Goal: Check status

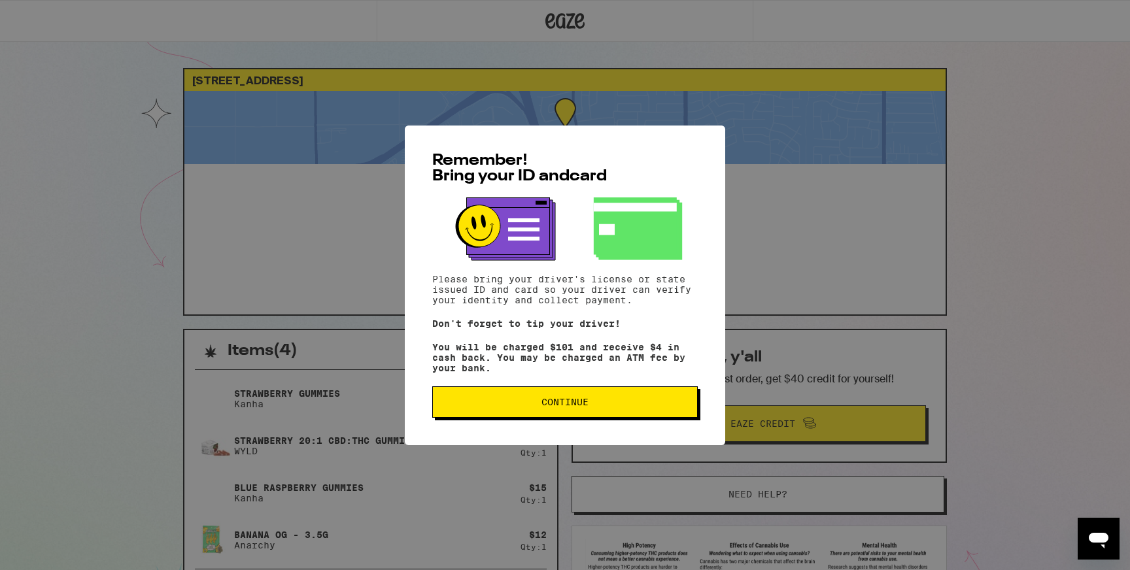
click at [602, 407] on span "Continue" at bounding box center [564, 402] width 243 height 9
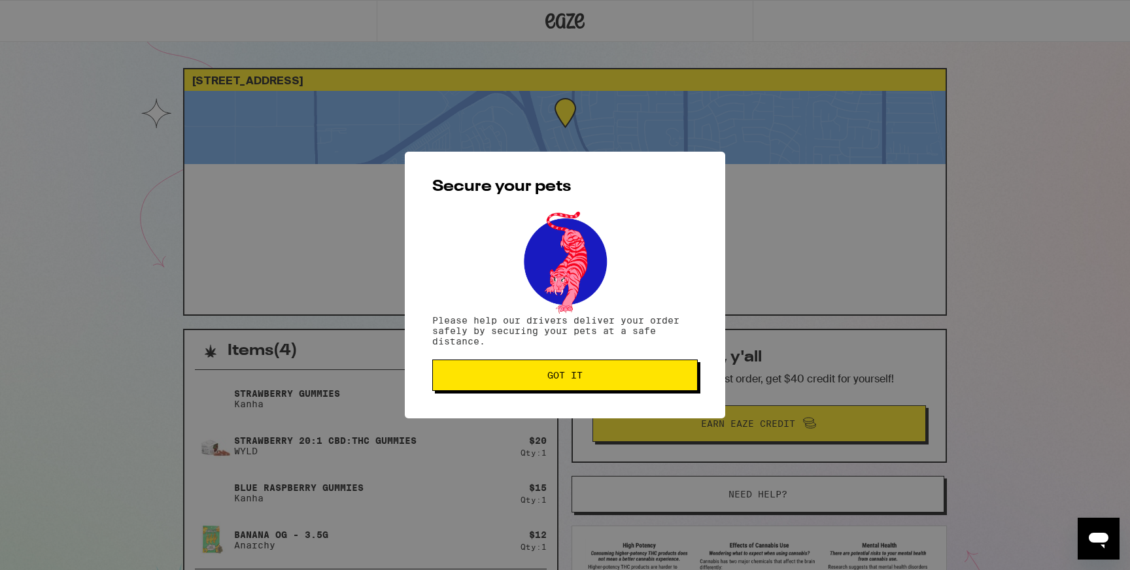
click at [602, 386] on button "Got it" at bounding box center [564, 375] width 265 height 31
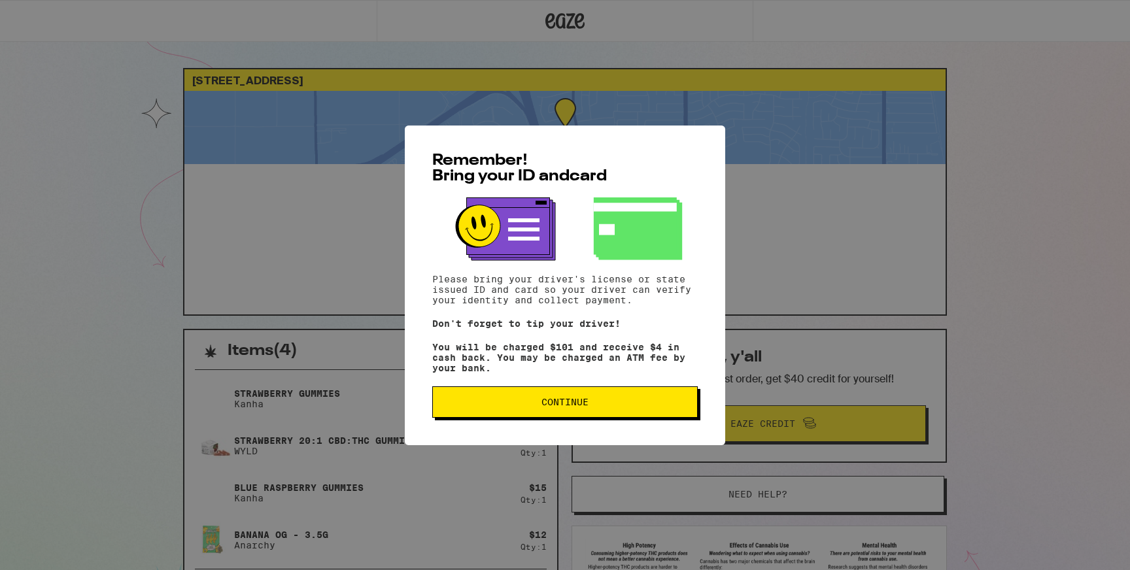
click at [611, 418] on button "Continue" at bounding box center [564, 401] width 265 height 31
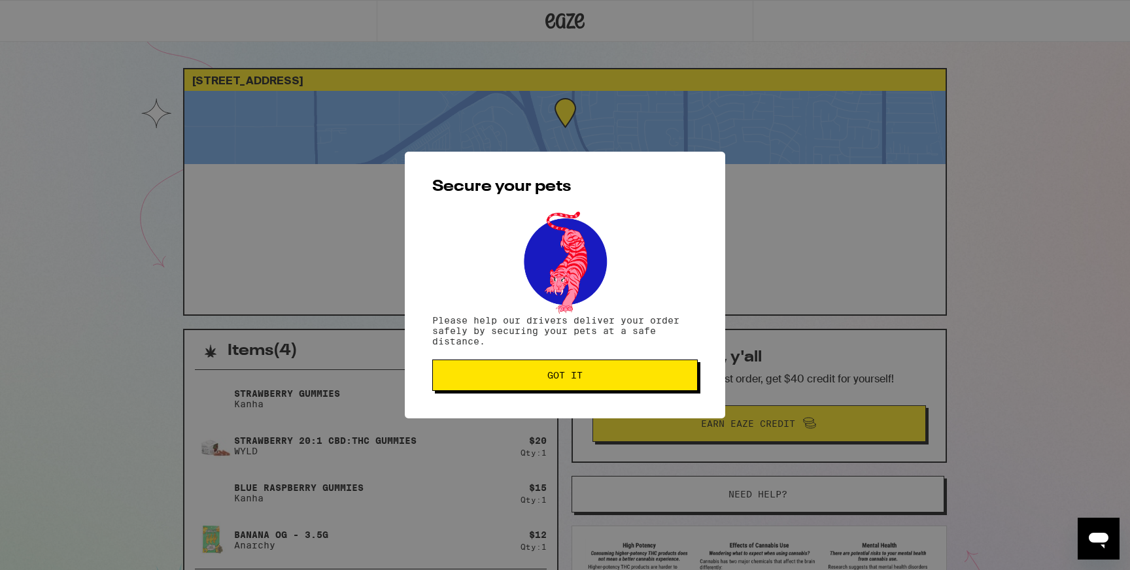
click at [594, 379] on span "Got it" at bounding box center [564, 375] width 243 height 9
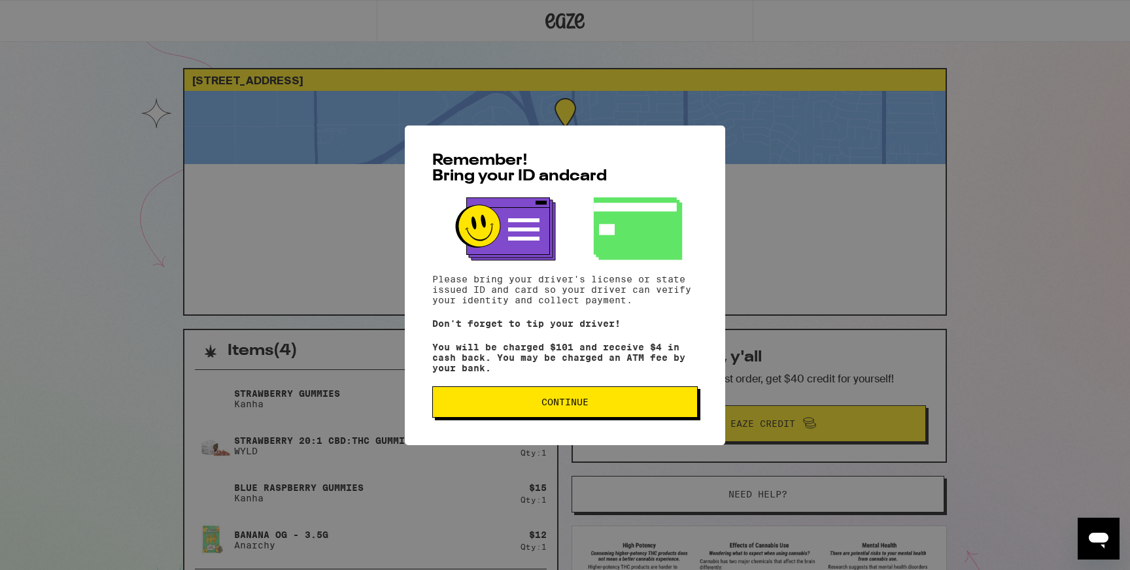
click at [514, 392] on button "Continue" at bounding box center [564, 401] width 265 height 31
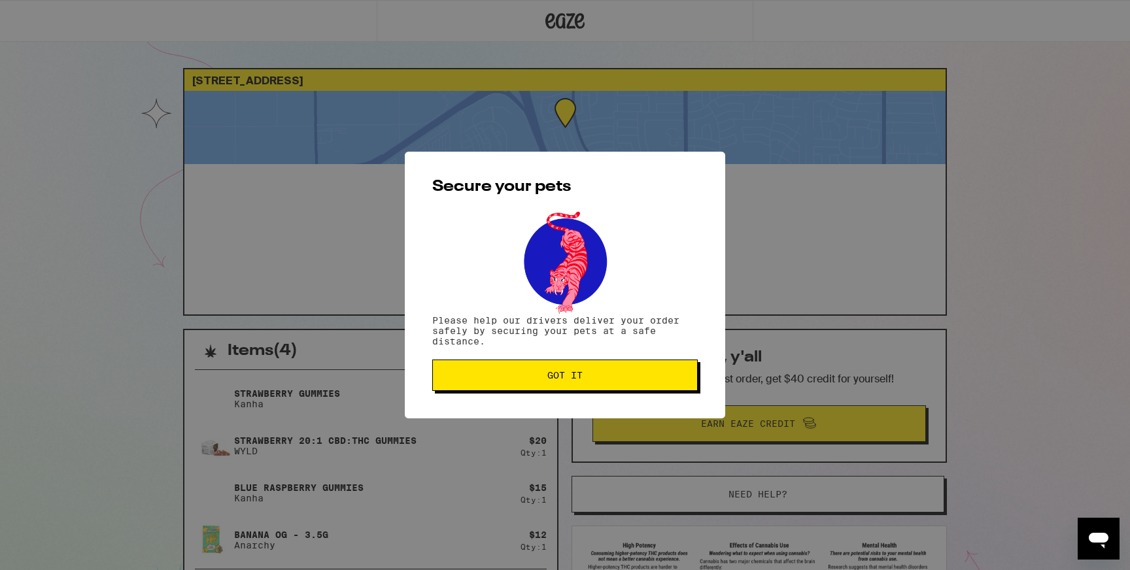
click at [513, 384] on button "Got it" at bounding box center [564, 375] width 265 height 31
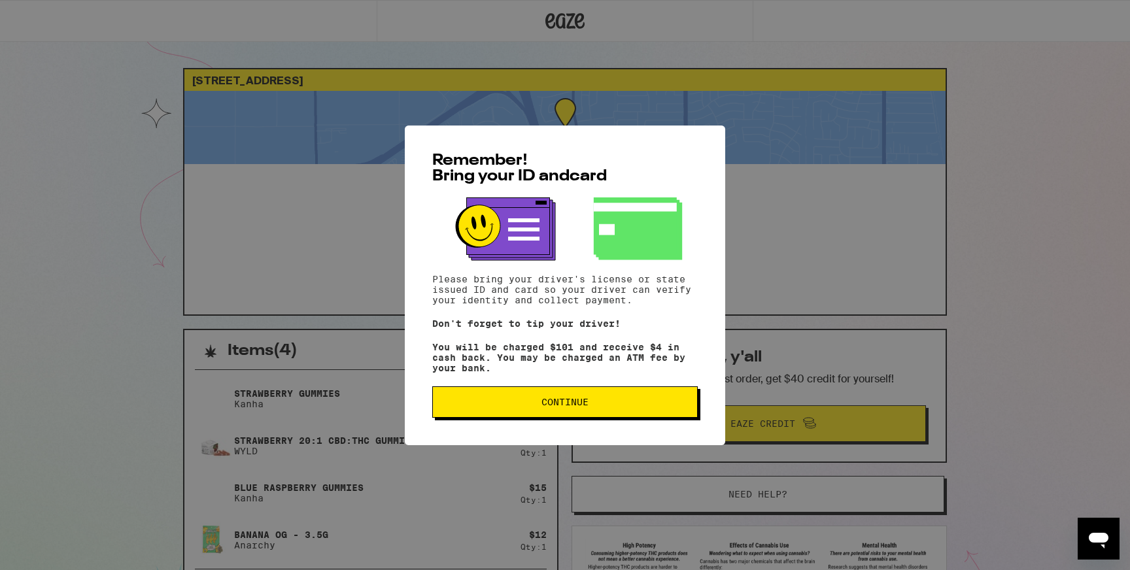
click at [504, 407] on span "Continue" at bounding box center [564, 402] width 243 height 9
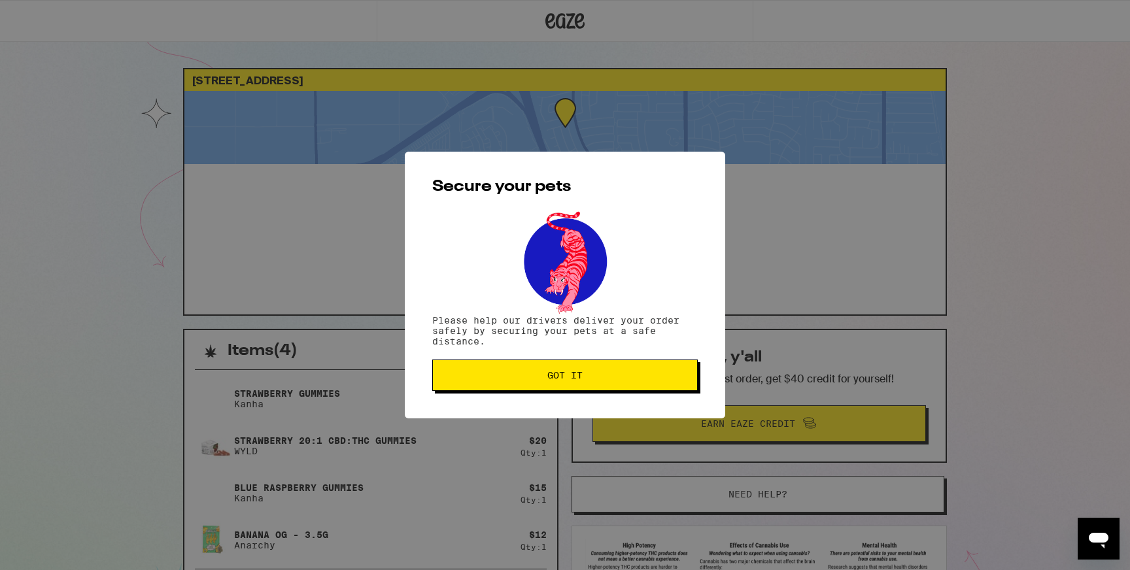
click at [511, 380] on span "Got it" at bounding box center [564, 375] width 243 height 9
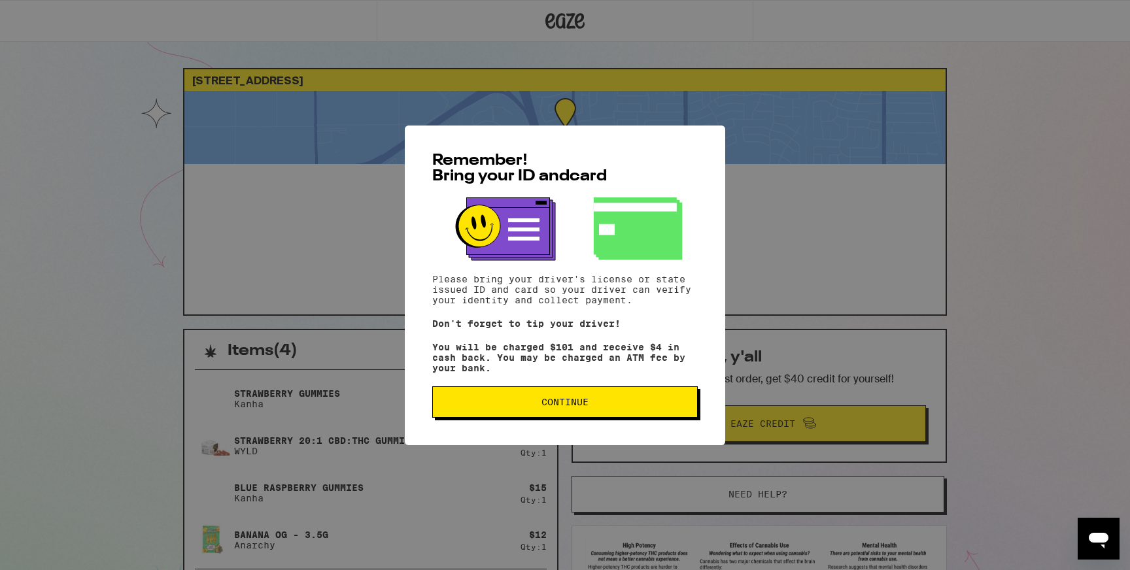
click at [536, 403] on span "Continue" at bounding box center [564, 402] width 243 height 9
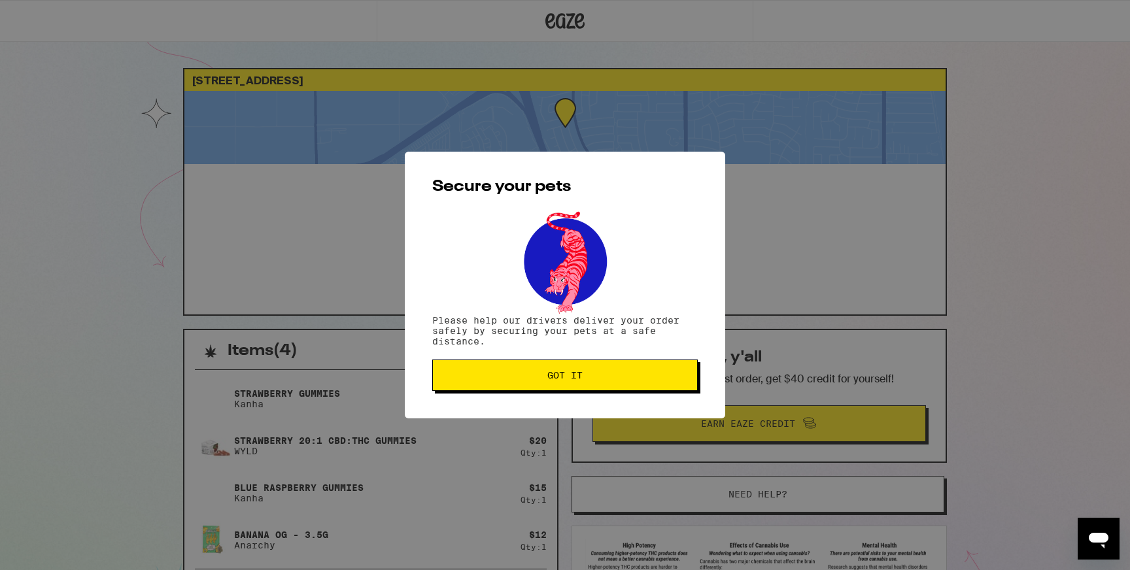
click at [539, 387] on button "Got it" at bounding box center [564, 375] width 265 height 31
